Goal: Navigation & Orientation: Find specific page/section

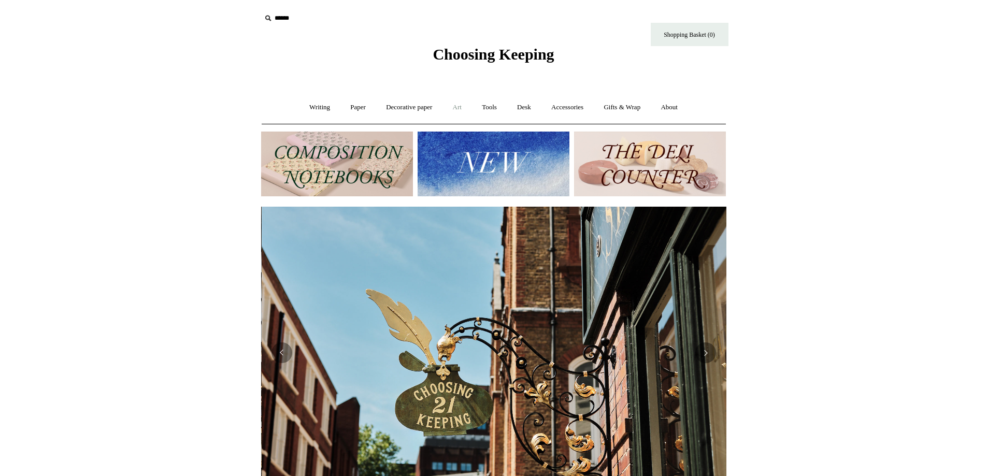
scroll to position [0, 465]
click at [462, 107] on link "Art +" at bounding box center [457, 107] width 27 height 27
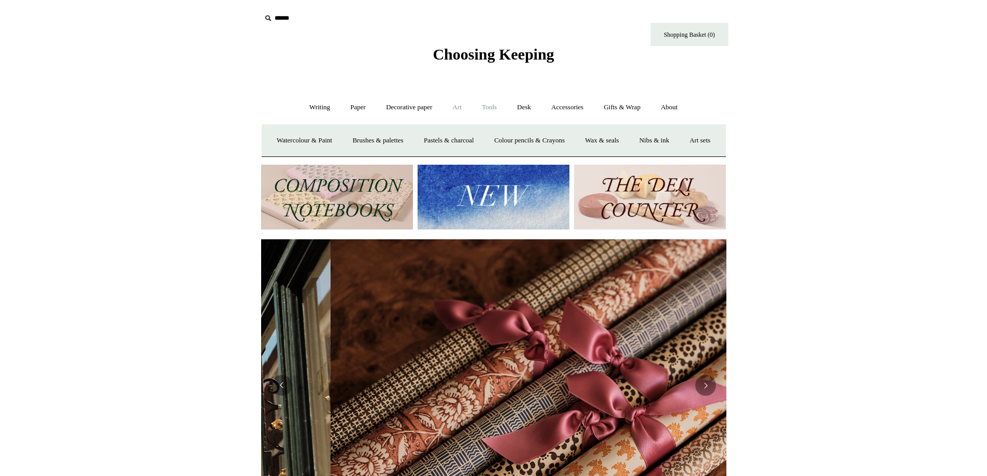
click at [491, 106] on link "Tools +" at bounding box center [490, 107] width 34 height 27
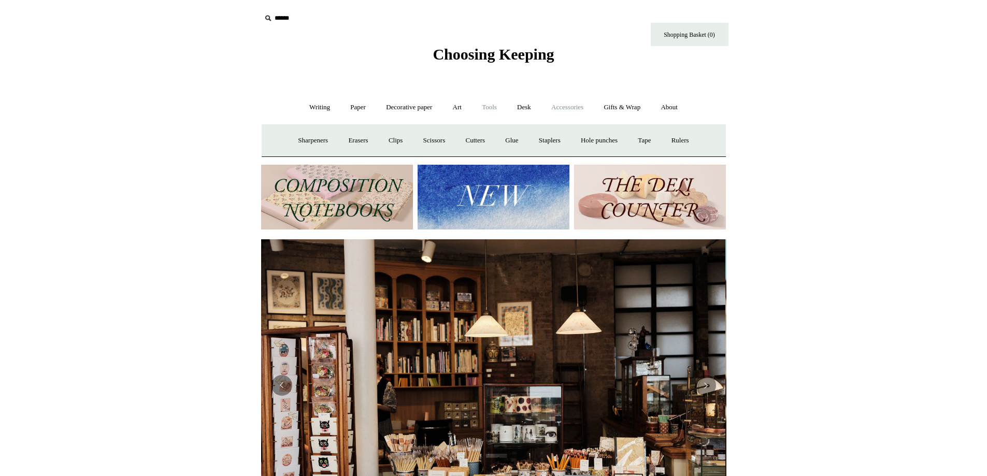
scroll to position [0, 0]
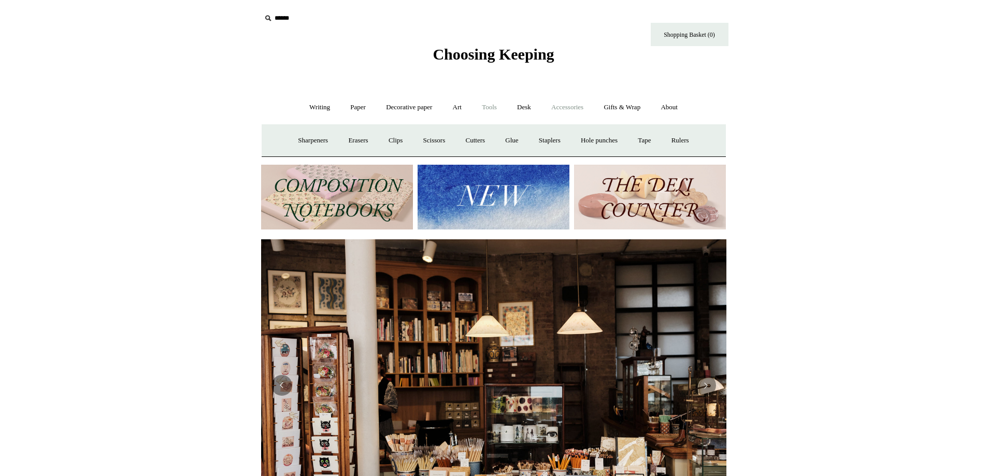
click at [568, 106] on link "Accessories +" at bounding box center [567, 107] width 51 height 27
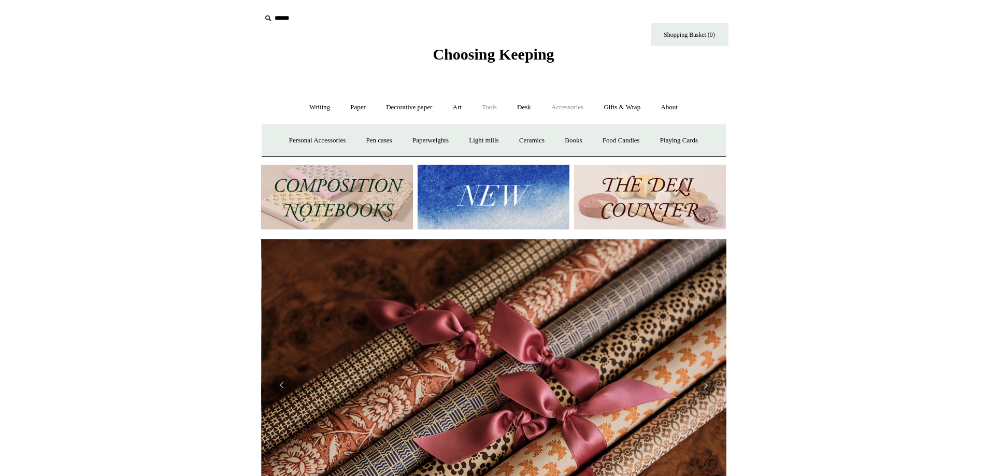
scroll to position [0, 931]
click at [461, 109] on link "Art +" at bounding box center [457, 107] width 27 height 27
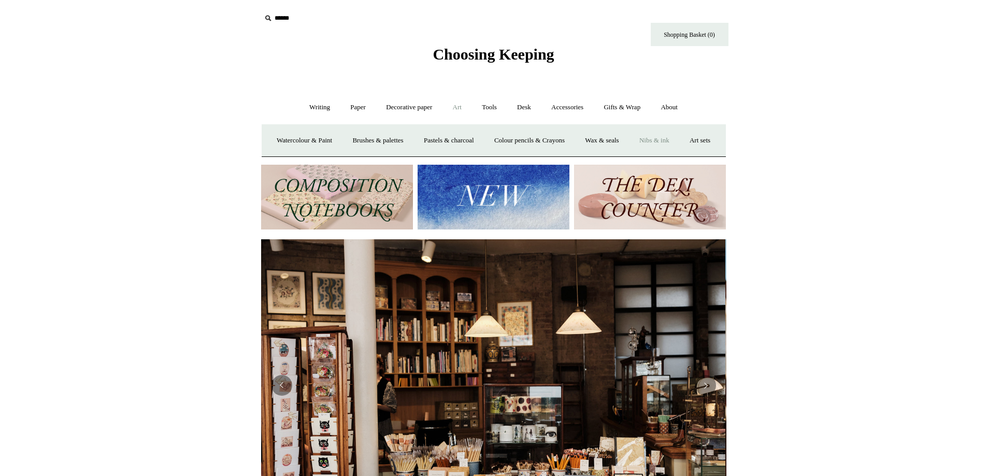
scroll to position [0, 0]
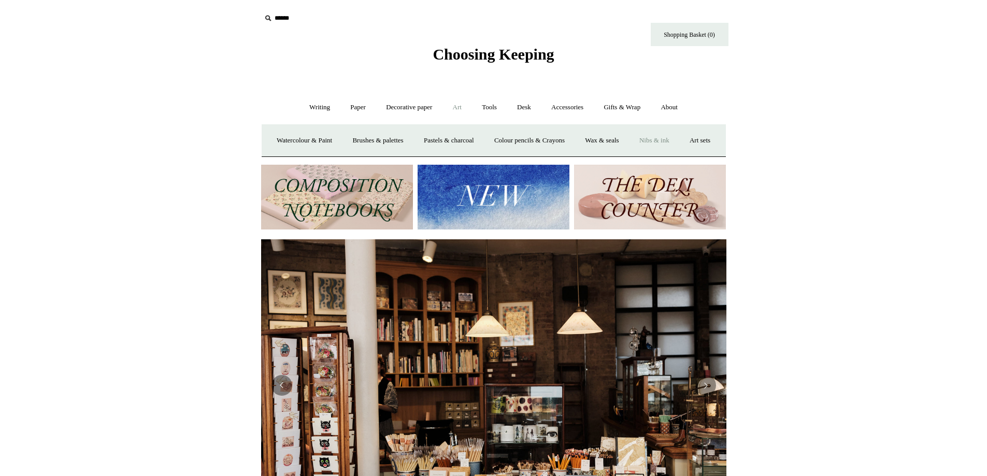
click at [679, 139] on link "Nibs & ink" at bounding box center [654, 140] width 49 height 27
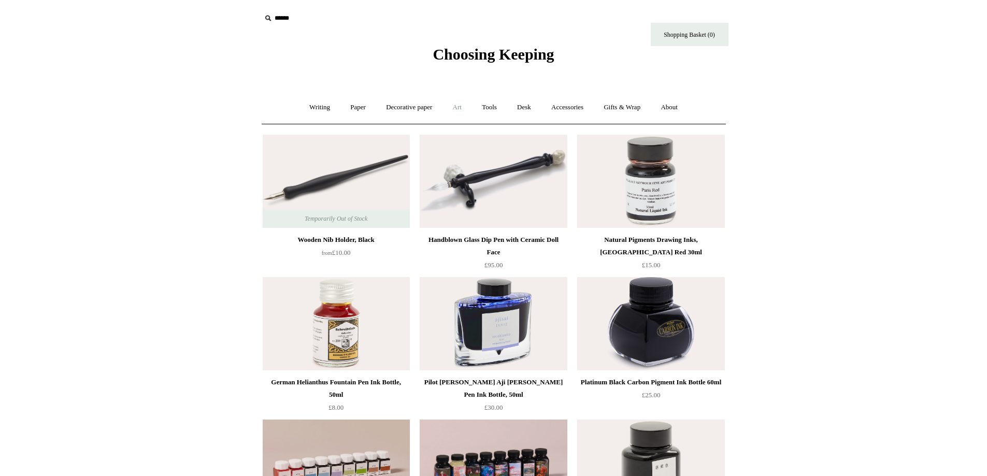
click at [461, 108] on link "Art +" at bounding box center [457, 107] width 27 height 27
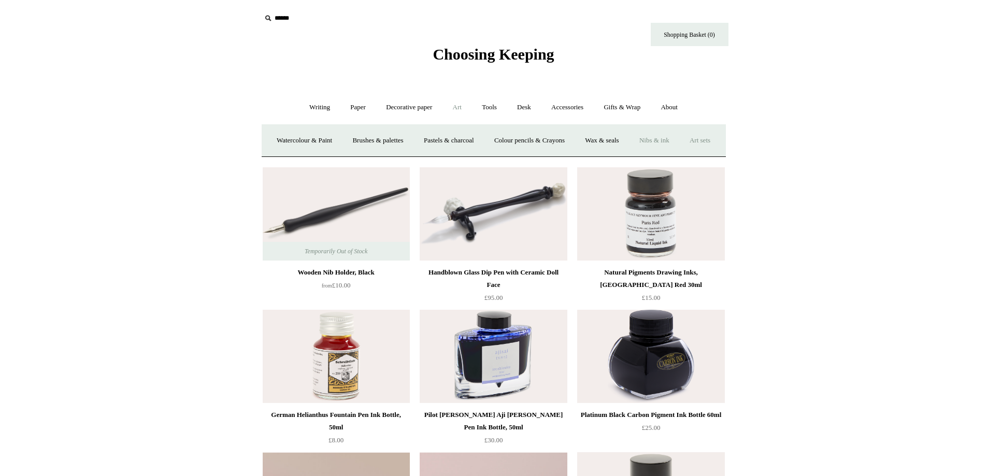
click at [680, 154] on link "Art sets" at bounding box center [699, 140] width 39 height 27
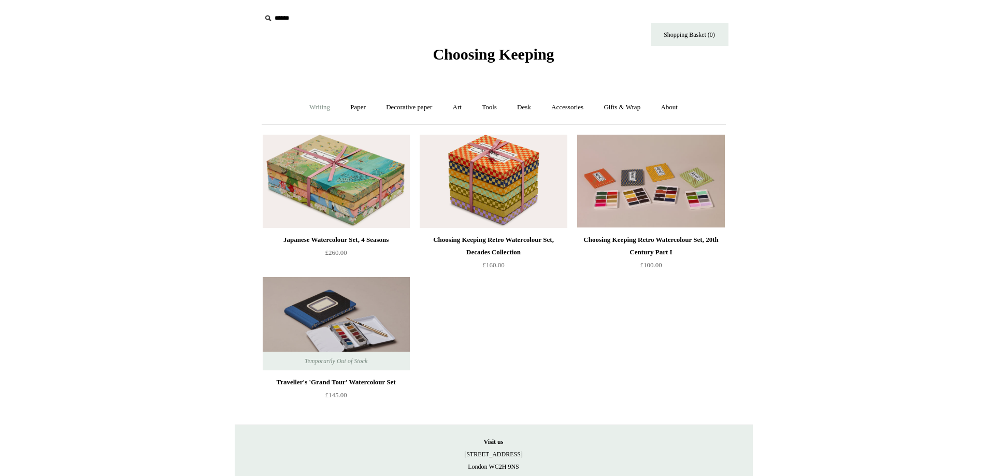
click at [320, 108] on link "Writing +" at bounding box center [319, 107] width 39 height 27
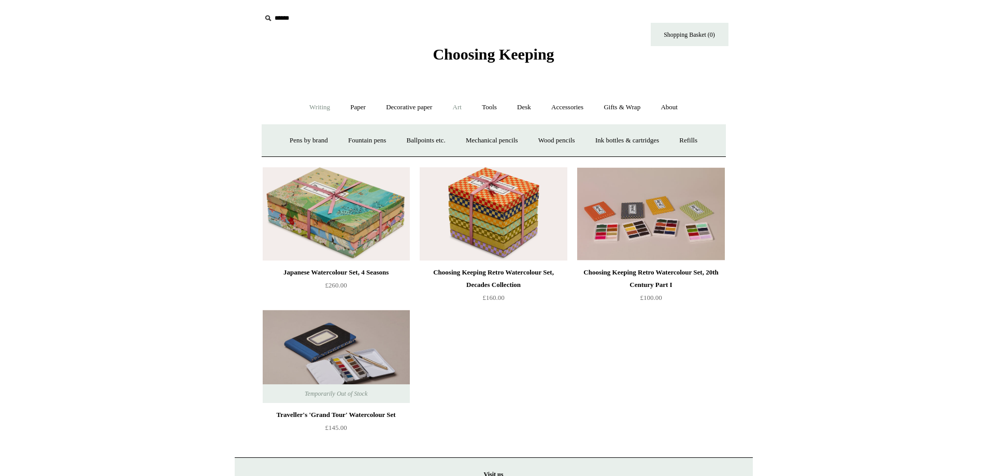
click at [460, 106] on link "Art +" at bounding box center [457, 107] width 27 height 27
click at [532, 142] on link "Colour pencils & Crayons" at bounding box center [529, 140] width 89 height 27
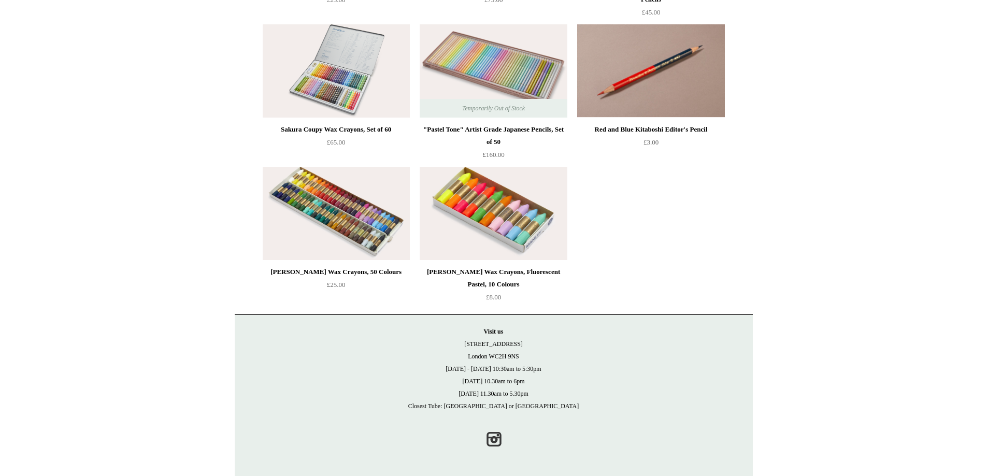
scroll to position [396, 0]
